Goal: Navigation & Orientation: Find specific page/section

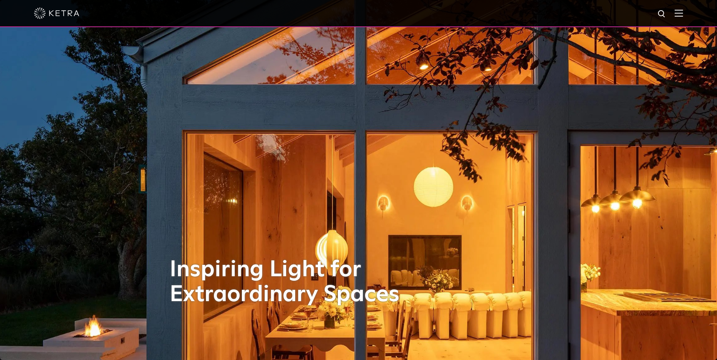
click at [682, 17] on span at bounding box center [678, 13] width 8 height 8
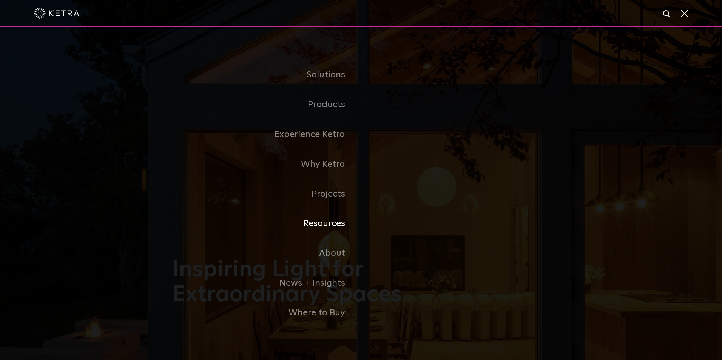
click at [337, 221] on link "Resources" at bounding box center [266, 224] width 189 height 30
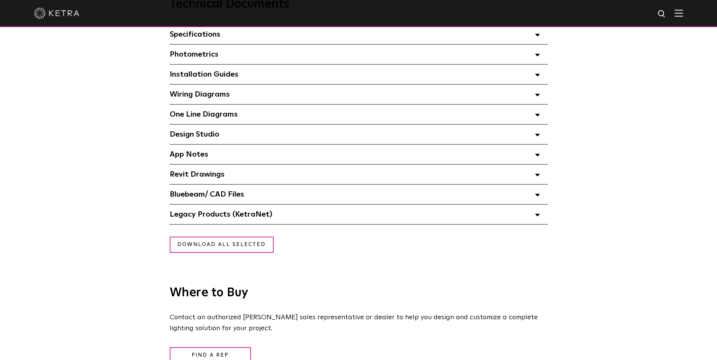
scroll to position [529, 0]
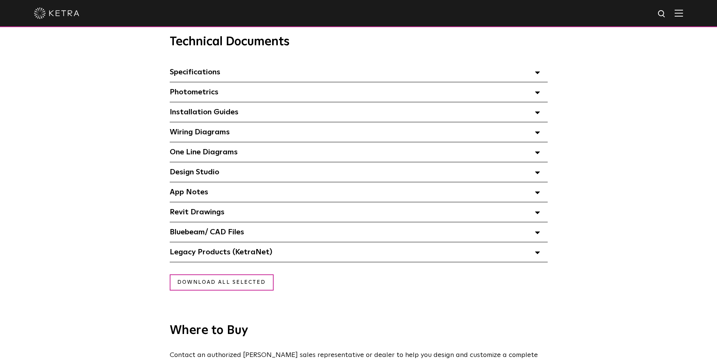
click at [207, 194] on span "App Notes Select checkboxes to use the bulk download option below" at bounding box center [189, 193] width 39 height 8
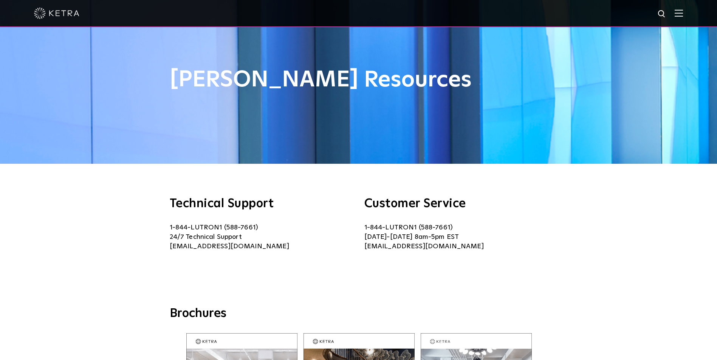
scroll to position [0, 0]
